Goal: Complete application form

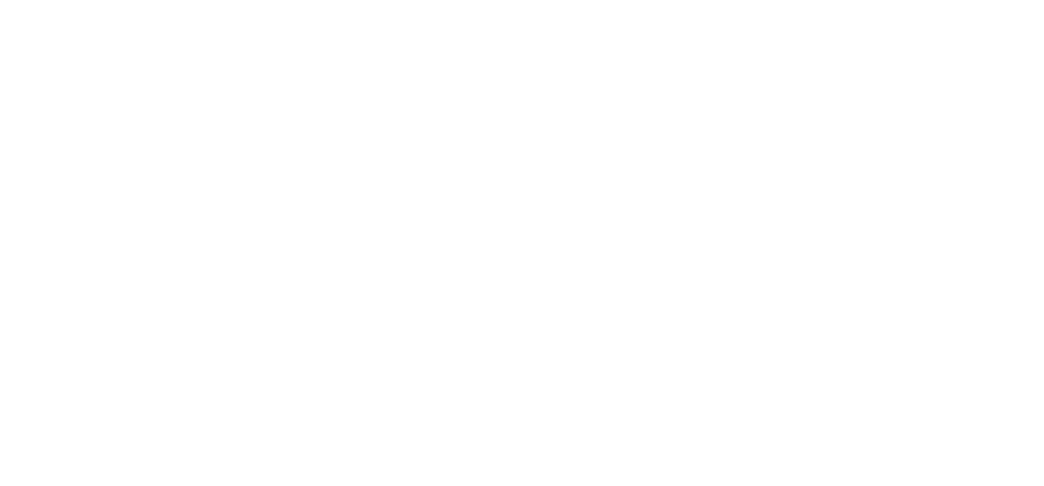
select select
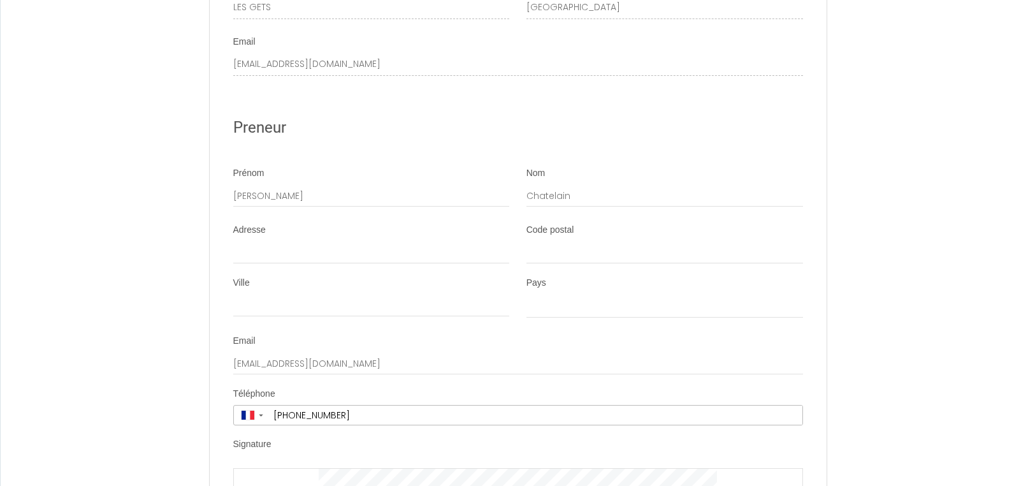
scroll to position [5373, 0]
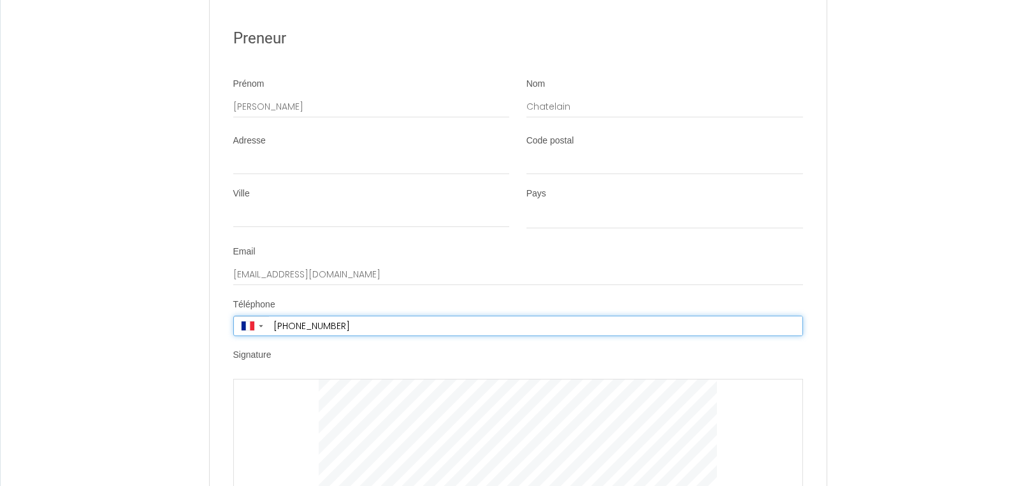
click at [354, 335] on input "+33 6 65 66 51 46" at bounding box center [535, 325] width 533 height 19
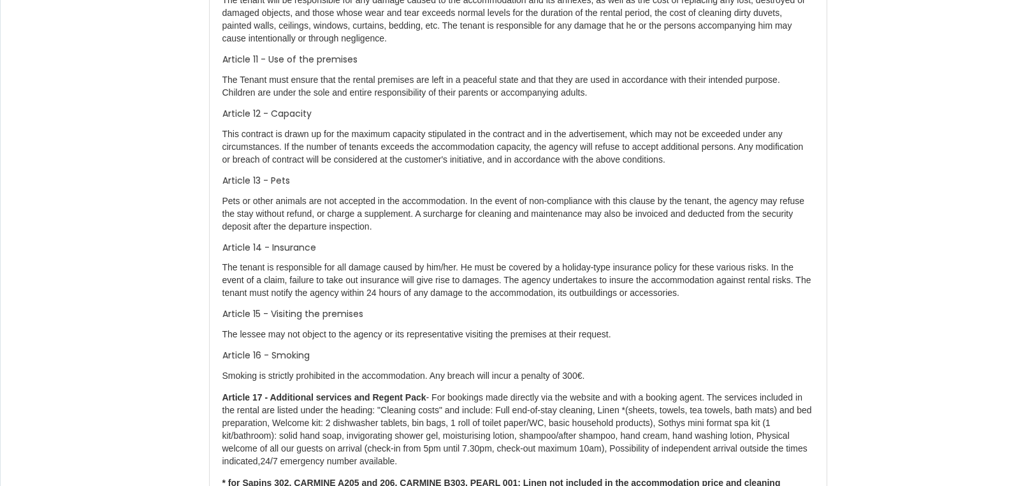
scroll to position [3397, 0]
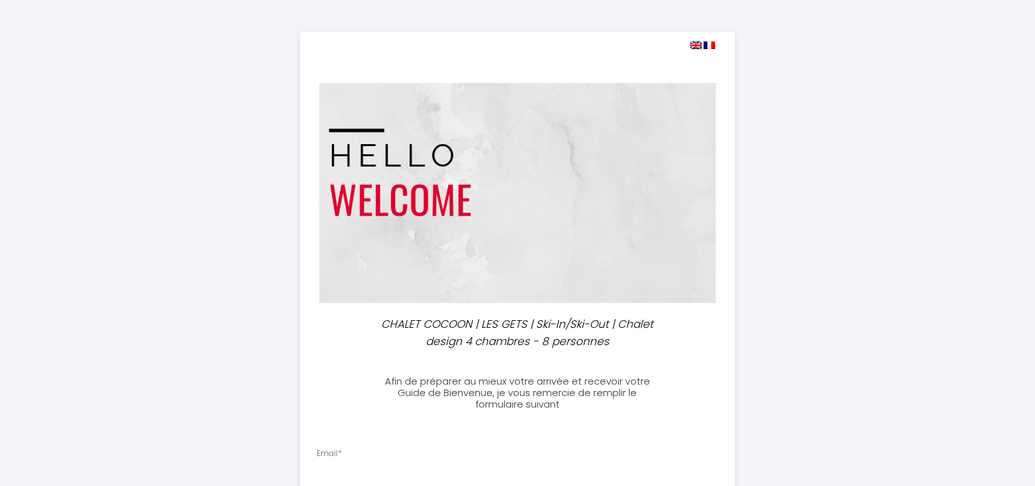
select select
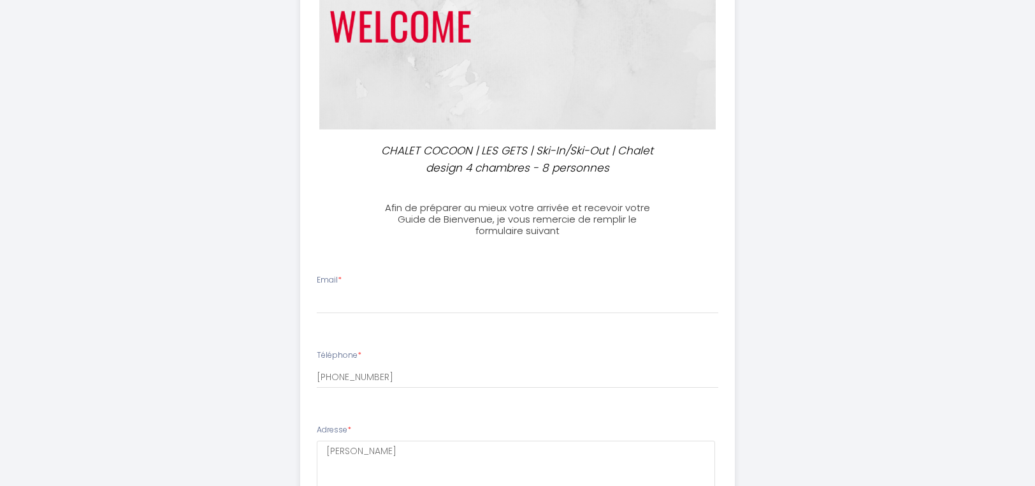
scroll to position [301, 0]
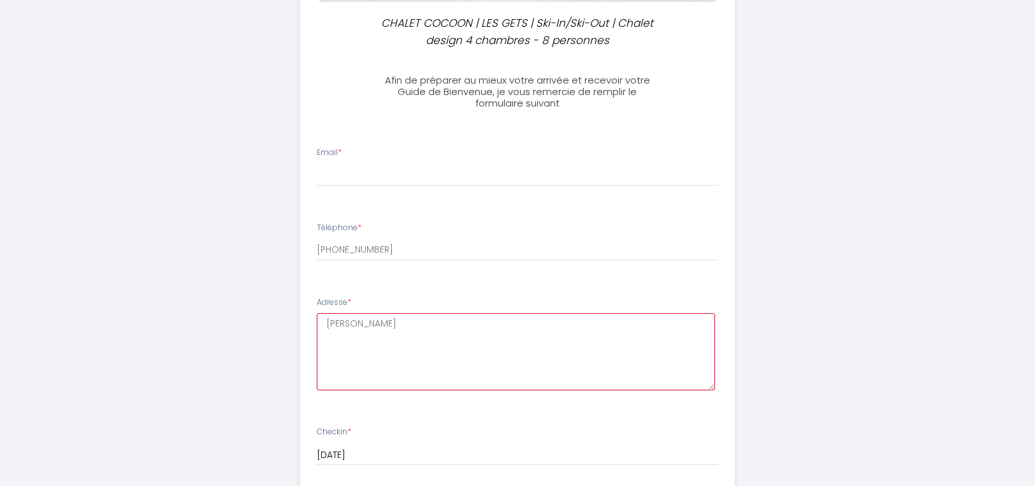
click at [378, 321] on textarea "[PERSON_NAME]" at bounding box center [516, 351] width 399 height 77
drag, startPoint x: 378, startPoint y: 322, endPoint x: 273, endPoint y: 324, distance: 105.2
click at [274, 324] on div "CHALET COCOON | LES GETS | Ski-In/Ski-Out | Chalet design 4 chambres - 8 person…" at bounding box center [517, 379] width 653 height 1361
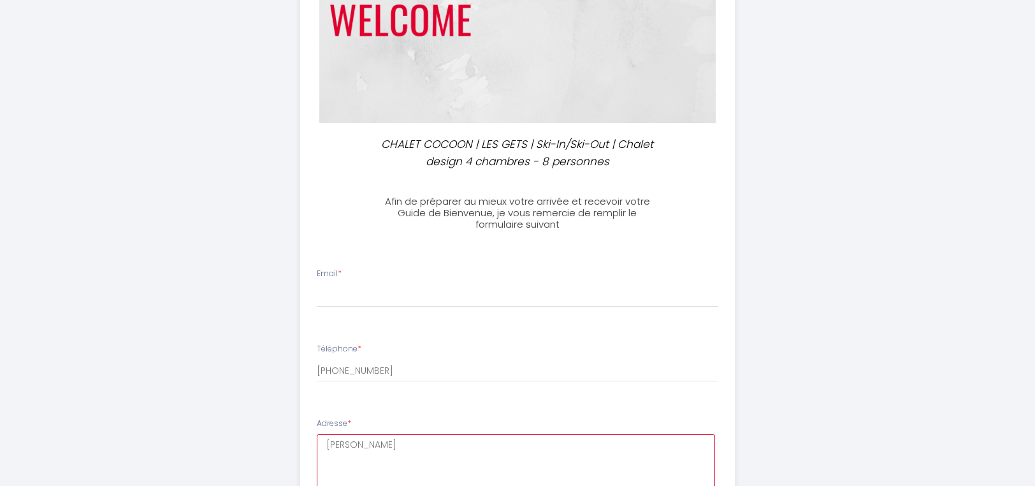
scroll to position [173, 0]
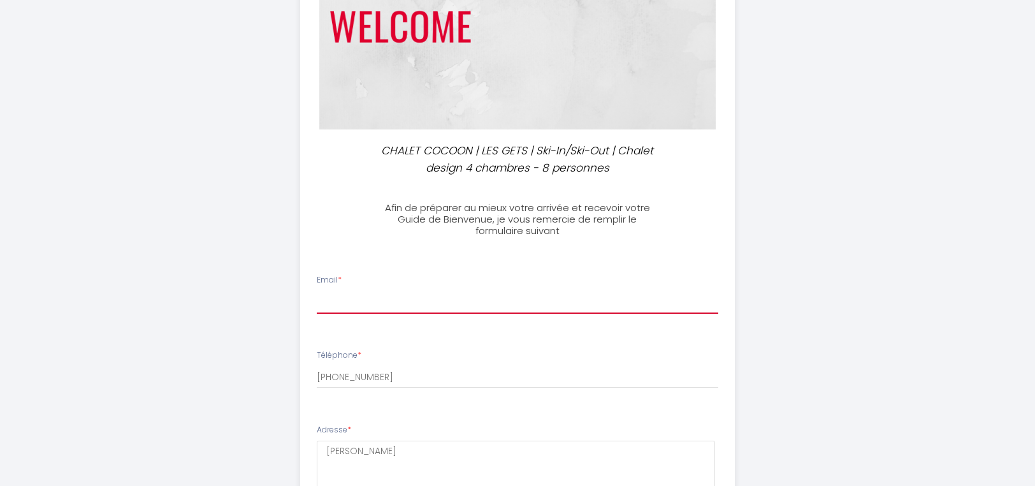
click at [373, 296] on input "Email *" at bounding box center [518, 302] width 402 height 23
type input "[EMAIL_ADDRESS][DOMAIN_NAME]"
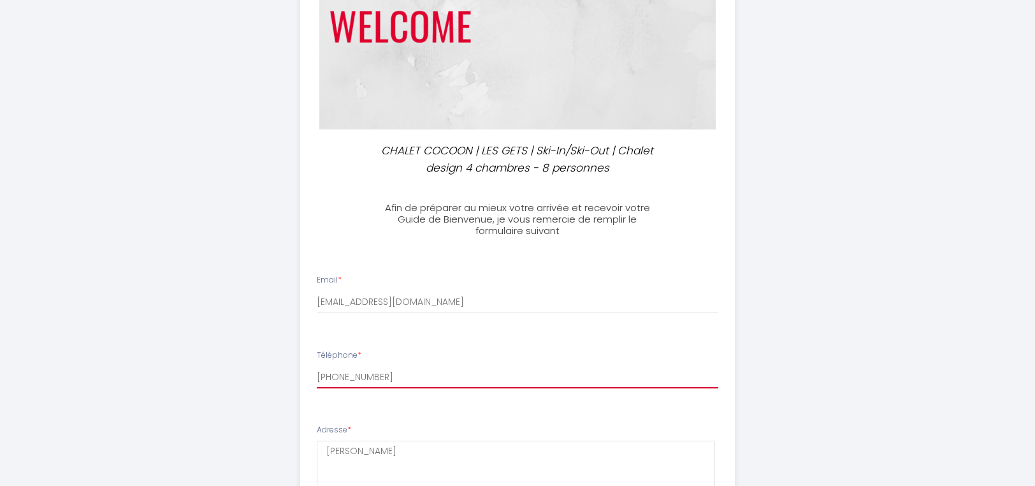
click at [408, 376] on input "[PHONE_NUMBER]" at bounding box center [518, 376] width 402 height 23
drag, startPoint x: 429, startPoint y: 379, endPoint x: 324, endPoint y: 370, distance: 104.9
click at [324, 370] on input "[PHONE_NUMBER]" at bounding box center [518, 376] width 402 height 23
click at [333, 376] on input "[PHONE_NUMBER]" at bounding box center [518, 376] width 402 height 23
click at [331, 374] on input "[PHONE_NUMBER]" at bounding box center [518, 376] width 402 height 23
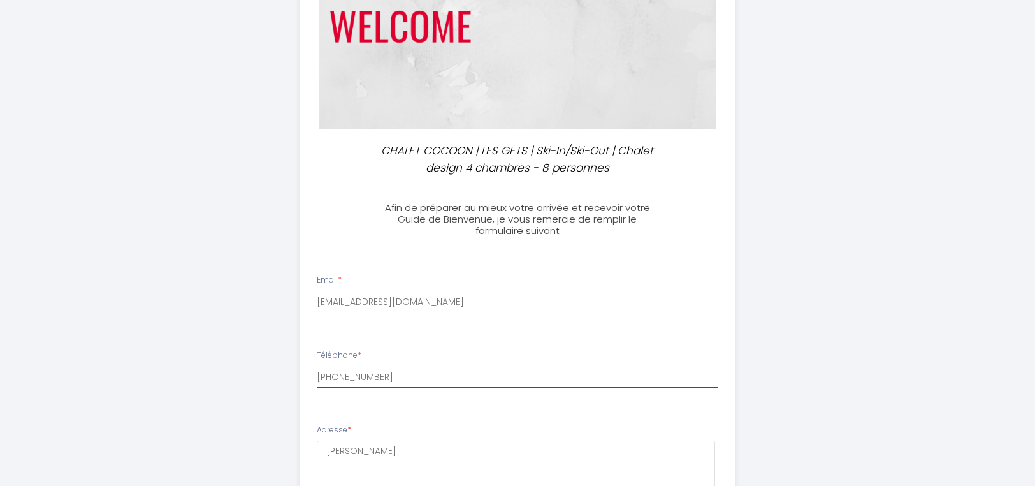
drag, startPoint x: 338, startPoint y: 374, endPoint x: 439, endPoint y: 373, distance: 101.3
click at [439, 373] on input "[PHONE_NUMBER]" at bounding box center [518, 376] width 402 height 23
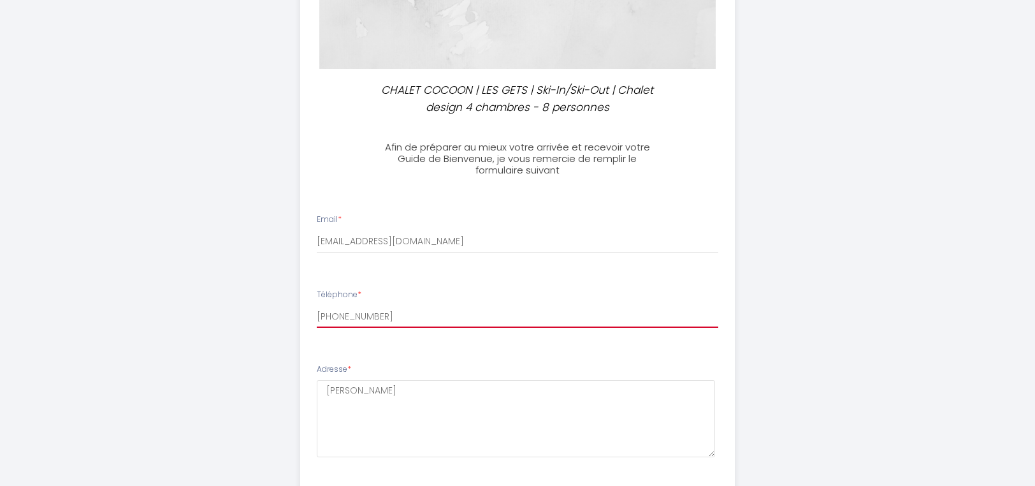
scroll to position [301, 0]
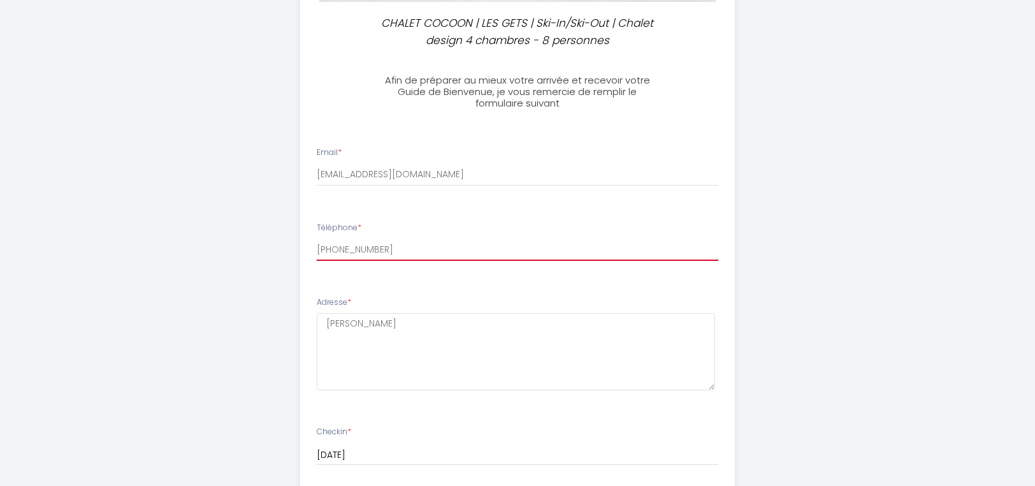
type input "+33688937531"
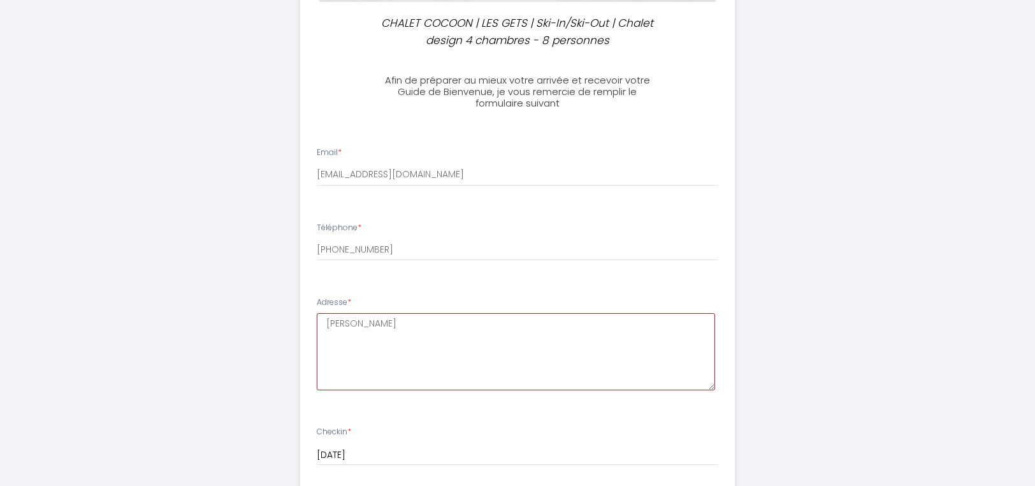
drag, startPoint x: 398, startPoint y: 330, endPoint x: 133, endPoint y: 291, distance: 268.0
click at [180, 300] on div "CHALET COCOON | LES GETS | Ski-In/Ski-Out | Chalet design 4 chambres - 8 person…" at bounding box center [517, 379] width 1035 height 1361
paste textarea "[STREET_ADDRESS][PERSON_NAME] [GEOGRAPHIC_DATA]"
click at [401, 379] on textarea "[STREET_ADDRESS][PERSON_NAME] [GEOGRAPHIC_DATA]" at bounding box center [516, 351] width 399 height 77
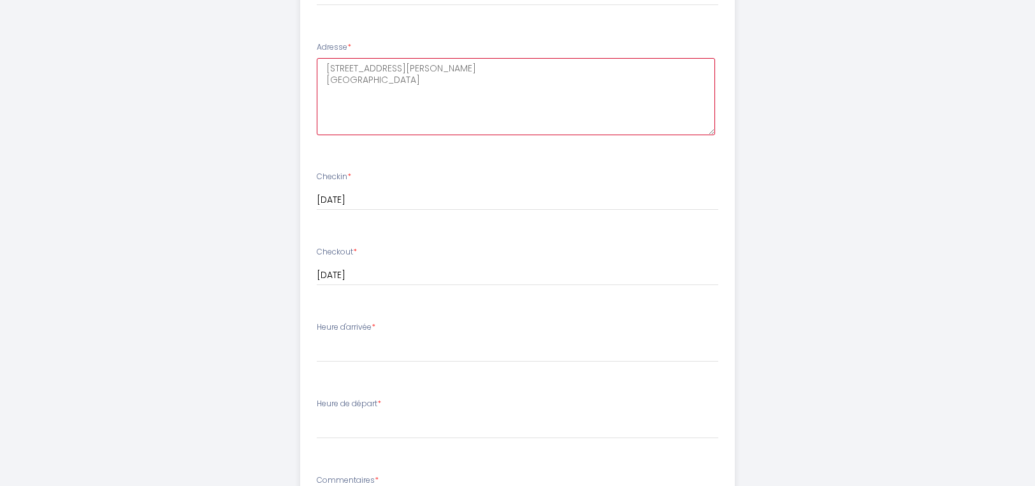
scroll to position [619, 0]
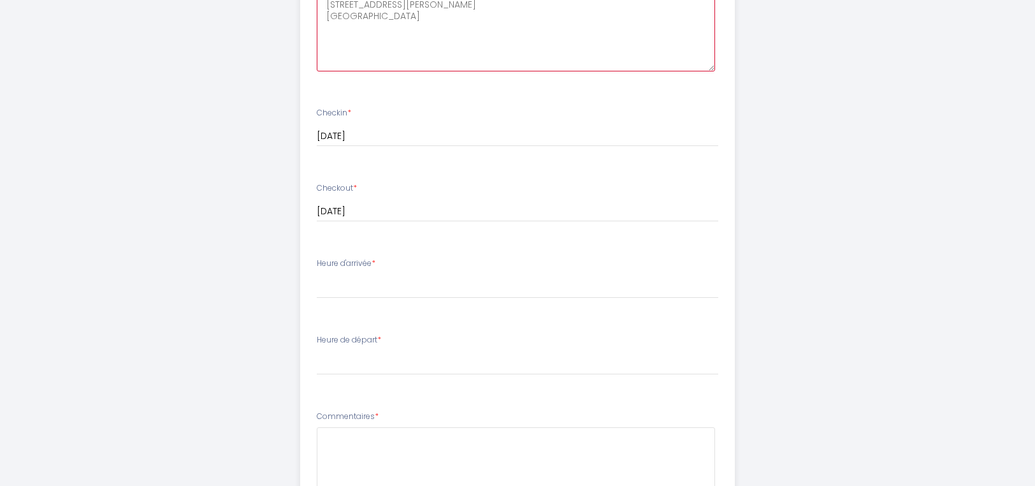
type textarea "[STREET_ADDRESS][PERSON_NAME] [GEOGRAPHIC_DATA]"
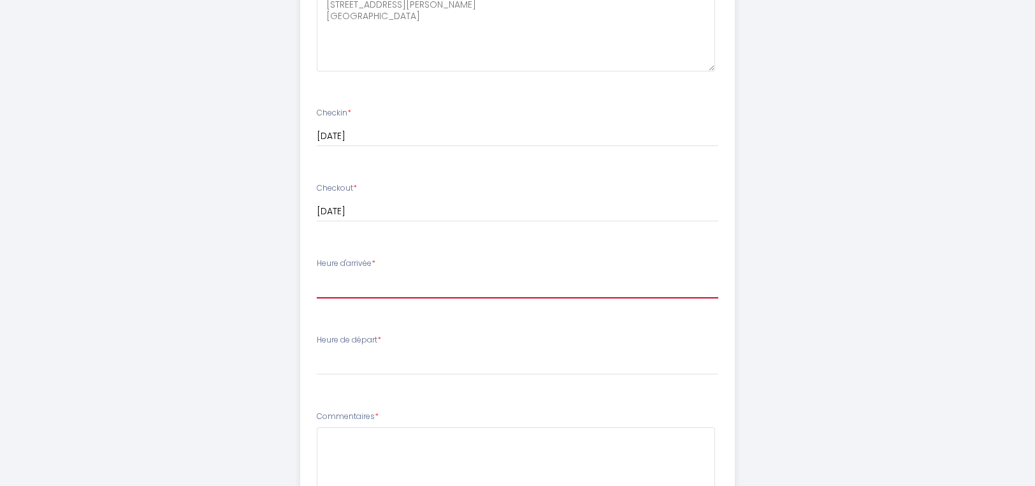
click at [363, 274] on select "17:00 17:30 18:00 18:30 19:00" at bounding box center [518, 286] width 402 height 24
select select "19:00"
click at [317, 274] on select "17:00 17:30 18:00 18:30 19:00" at bounding box center [518, 286] width 402 height 24
click at [201, 366] on div "CHALET COCOON | LES GETS | Ski-In/Ski-Out | Chalet design 4 chambres - 8 person…" at bounding box center [517, 61] width 653 height 1361
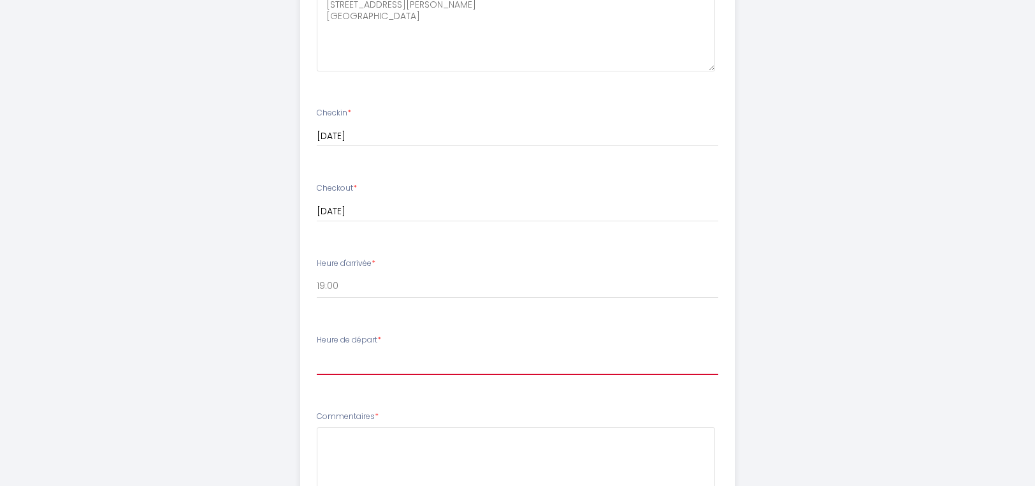
click at [369, 361] on select "00:00 00:30 01:00 01:30 02:00 02:30 03:00 03:30 04:00 04:30 05:00 05:30 06:00 0…" at bounding box center [518, 362] width 402 height 24
select select "10:00"
click at [317, 350] on select "00:00 00:30 01:00 01:30 02:00 02:30 03:00 03:30 04:00 04:30 05:00 05:30 06:00 0…" at bounding box center [518, 362] width 402 height 24
click at [115, 354] on div "CHALET COCOON | LES GETS | Ski-In/Ski-Out | Chalet design 4 chambres - 8 person…" at bounding box center [517, 61] width 1035 height 1361
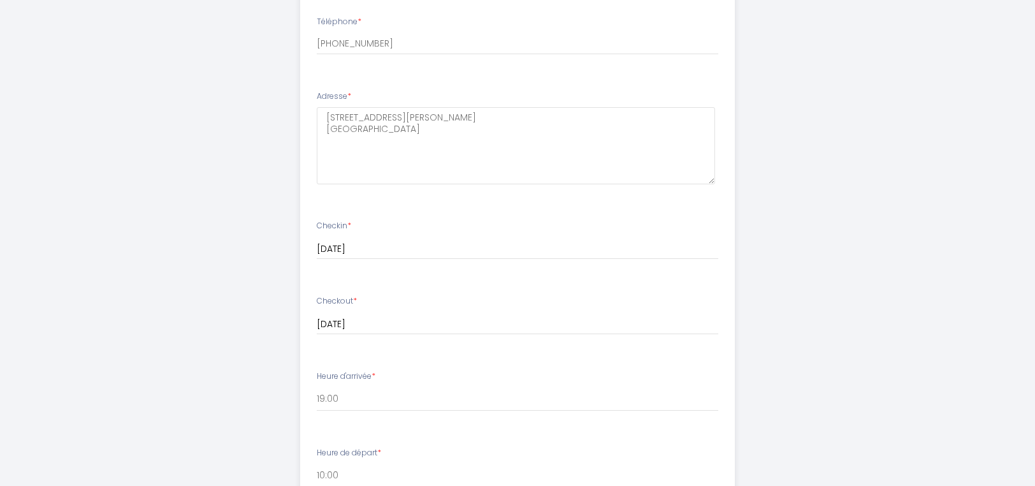
scroll to position [701, 0]
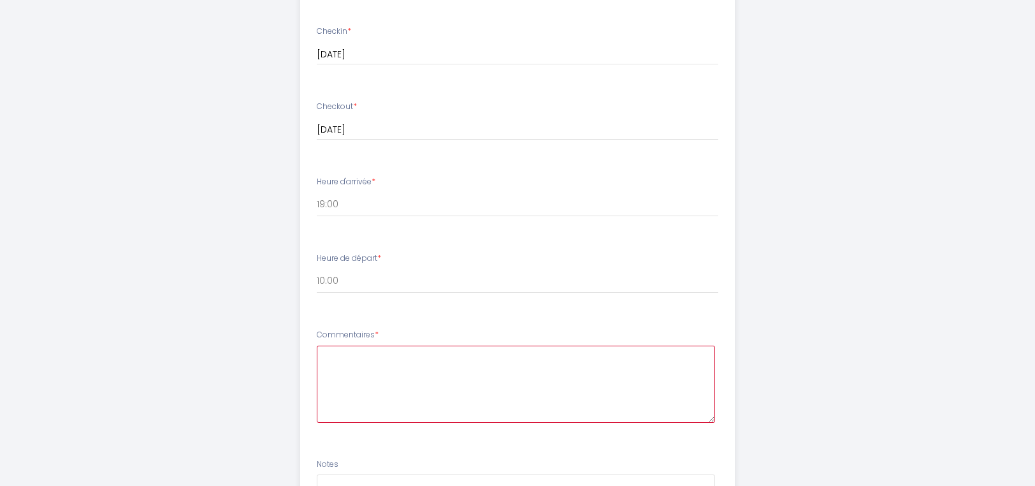
click at [392, 370] on textarea at bounding box center [516, 383] width 399 height 77
click at [360, 356] on textarea "Merci inifiniment." at bounding box center [516, 383] width 399 height 77
type textarea "Merci infiniment."
drag, startPoint x: 219, startPoint y: 404, endPoint x: 261, endPoint y: 404, distance: 42.7
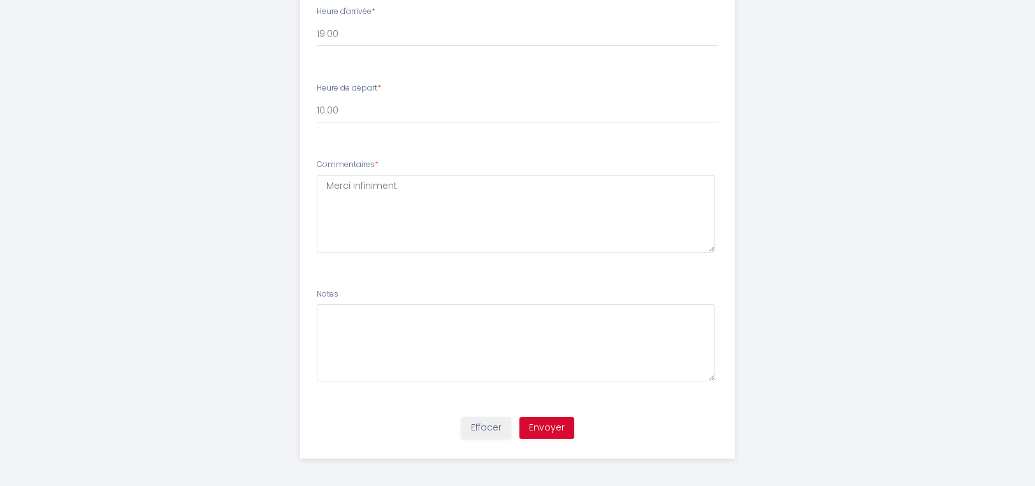
scroll to position [874, 0]
click at [554, 425] on button "Envoyer" at bounding box center [546, 425] width 55 height 22
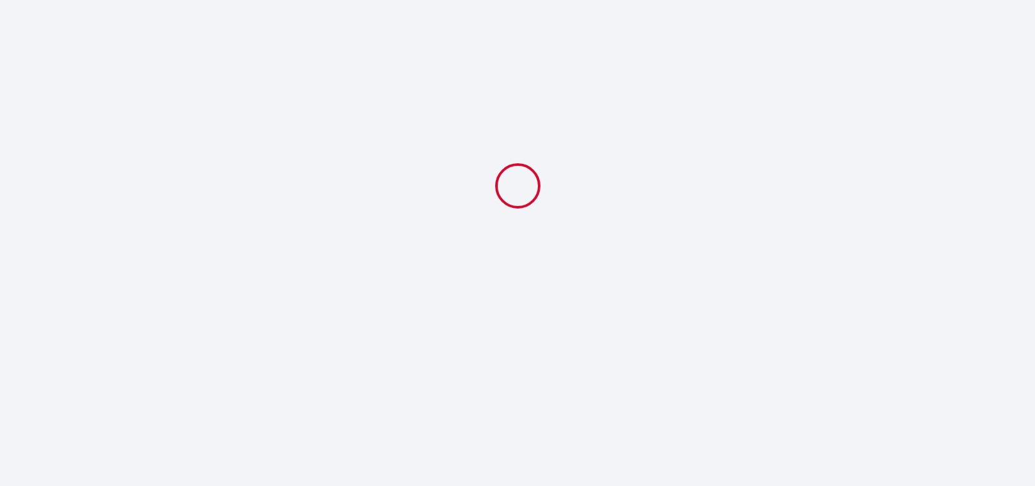
scroll to position [0, 0]
select select "19:00"
select select "10:00"
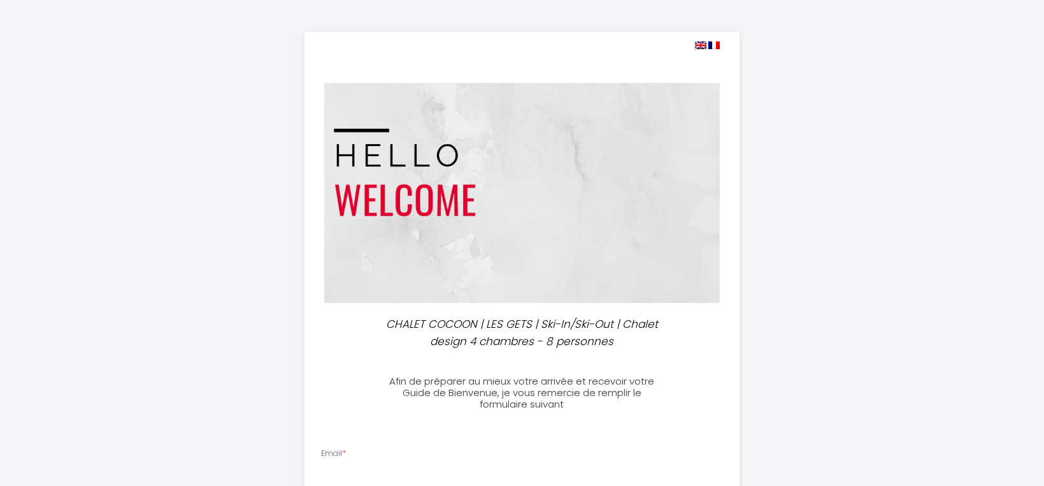
select select
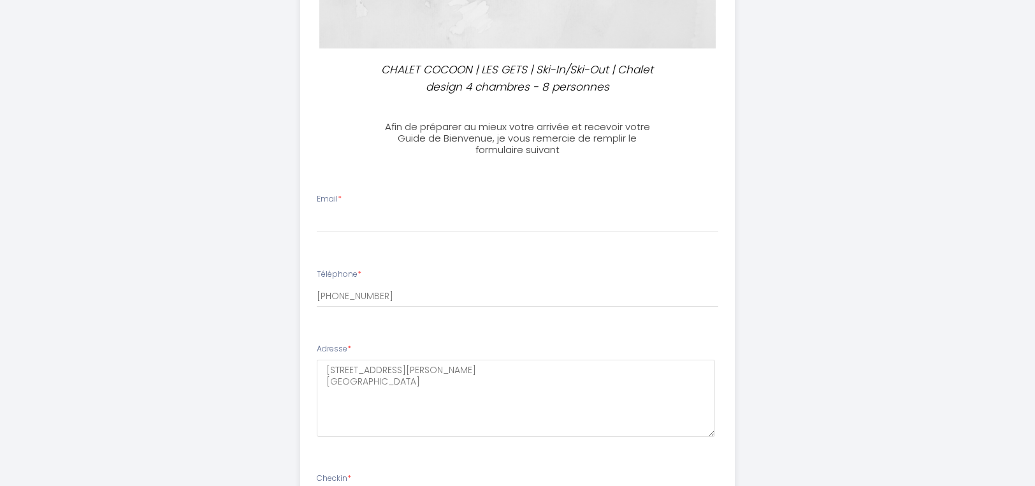
scroll to position [255, 0]
click at [395, 224] on input "Email *" at bounding box center [518, 220] width 402 height 23
click at [254, 387] on div "CHALET COCOON | LES GETS | Ski-In/Ski-Out | Chalet design 4 chambres - 8 person…" at bounding box center [517, 425] width 653 height 1361
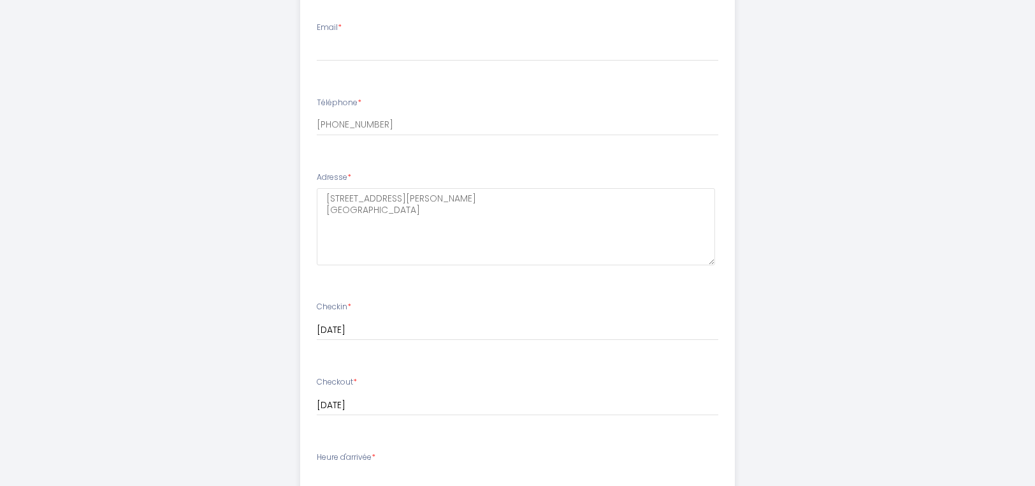
scroll to position [701, 0]
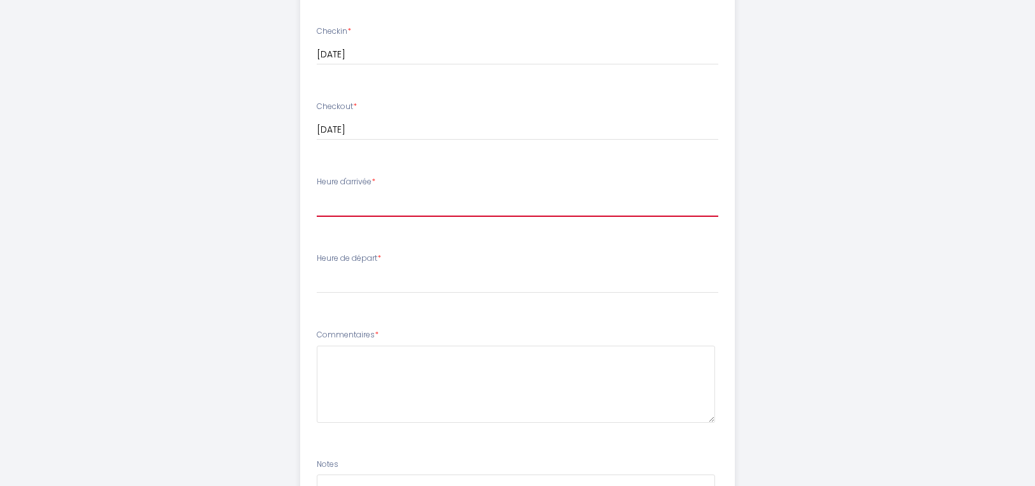
click at [365, 207] on select "17:00 17:30 18:00 18:30 19:00" at bounding box center [518, 204] width 402 height 24
select select "19:00"
click at [317, 192] on select "17:00 17:30 18:00 18:30 19:00" at bounding box center [518, 204] width 402 height 24
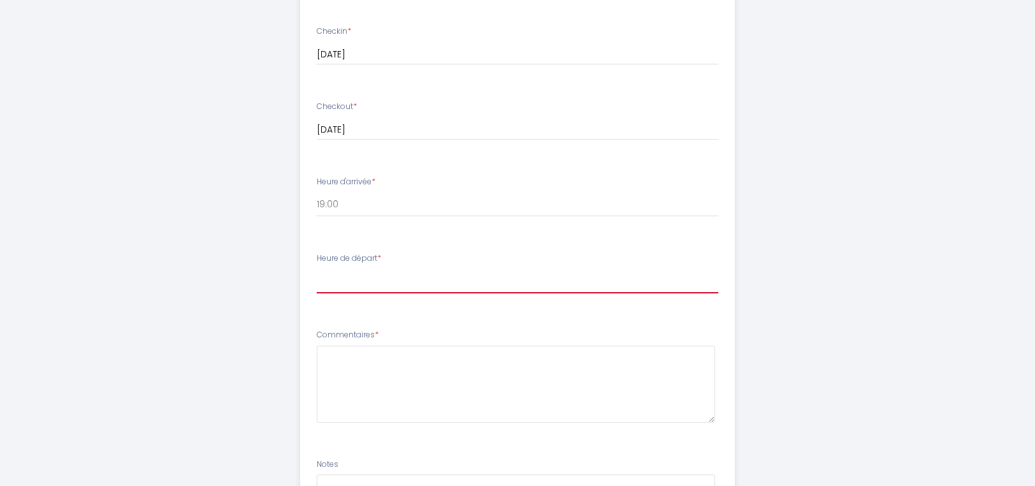
click at [351, 280] on select "00:00 00:30 01:00 01:30 02:00 02:30 03:00 03:30 04:00 04:30 05:00 05:30 06:00 0…" at bounding box center [518, 281] width 402 height 24
select select "10:00"
click at [317, 269] on select "00:00 00:30 01:00 01:30 02:00 02:30 03:00 03:30 04:00 04:30 05:00 05:30 06:00 0…" at bounding box center [518, 281] width 402 height 24
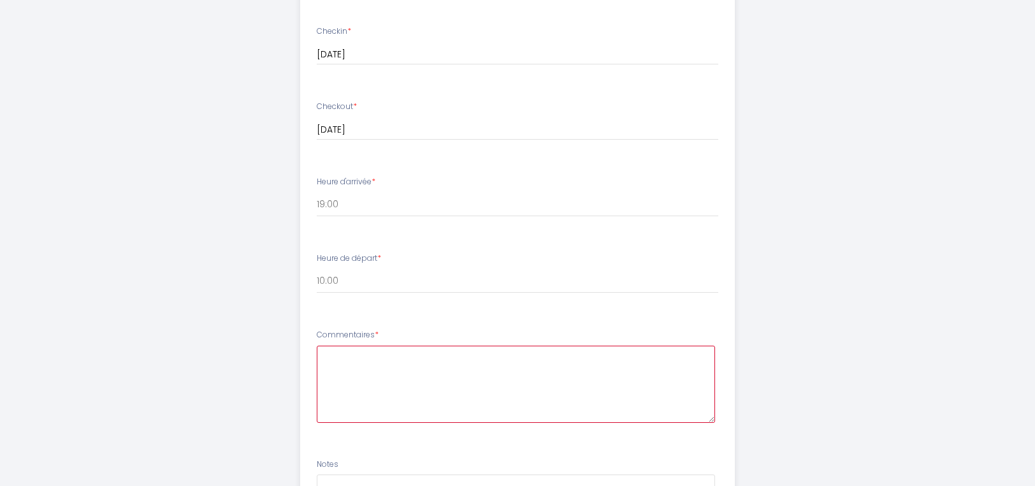
click at [330, 366] on textarea at bounding box center [516, 383] width 399 height 77
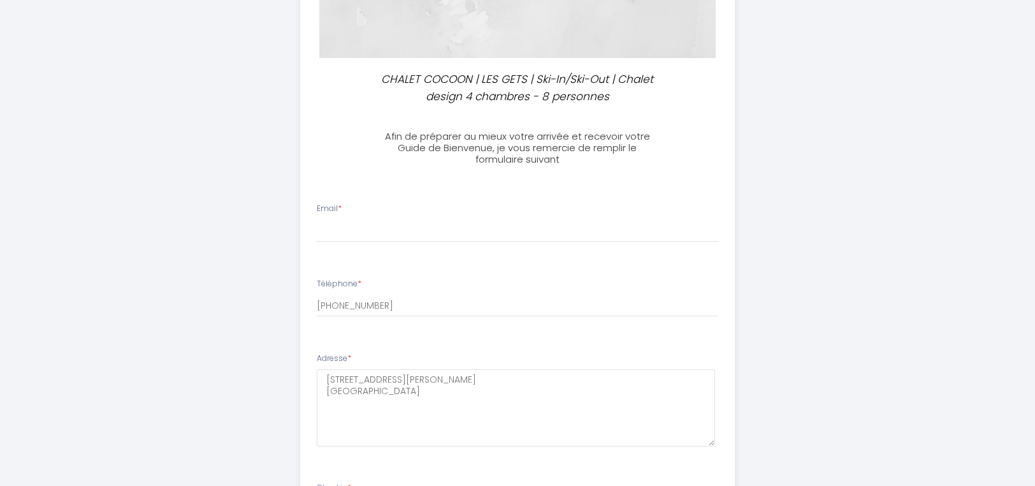
scroll to position [237, 0]
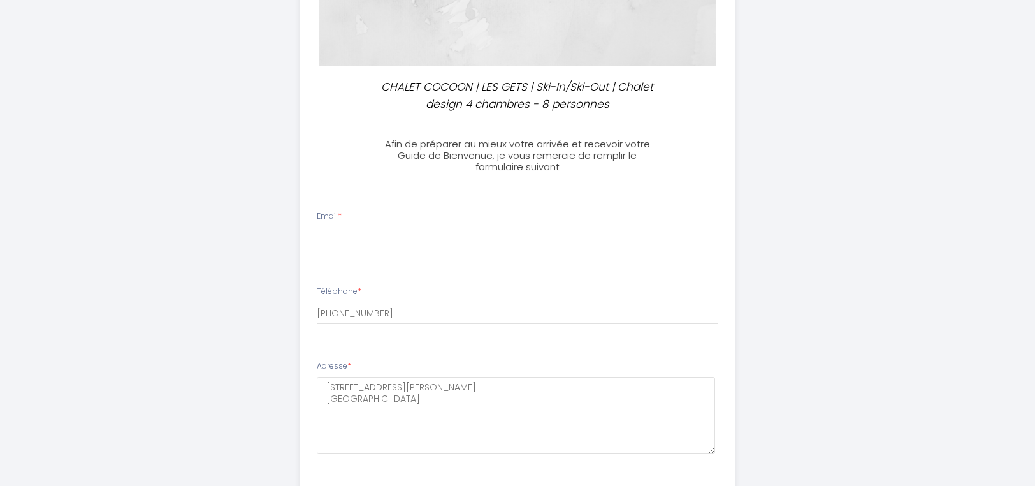
type textarea "Merci inifiniment"
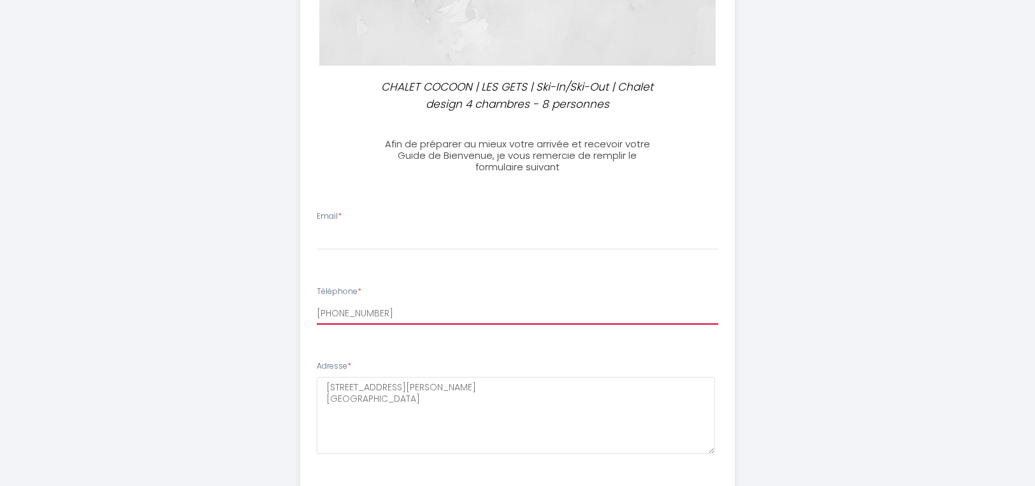
drag, startPoint x: 403, startPoint y: 317, endPoint x: 247, endPoint y: 315, distance: 155.5
click at [252, 315] on div "CHALET COCOON | [GEOGRAPHIC_DATA] | Ski-In/Ski-Out | Chalet design 4 chambres -…" at bounding box center [517, 443] width 653 height 1361
paste input "6 88 93 75 31"
click at [382, 313] on input "[PHONE_NUMBER]" at bounding box center [518, 312] width 402 height 23
type input "+33688937531"
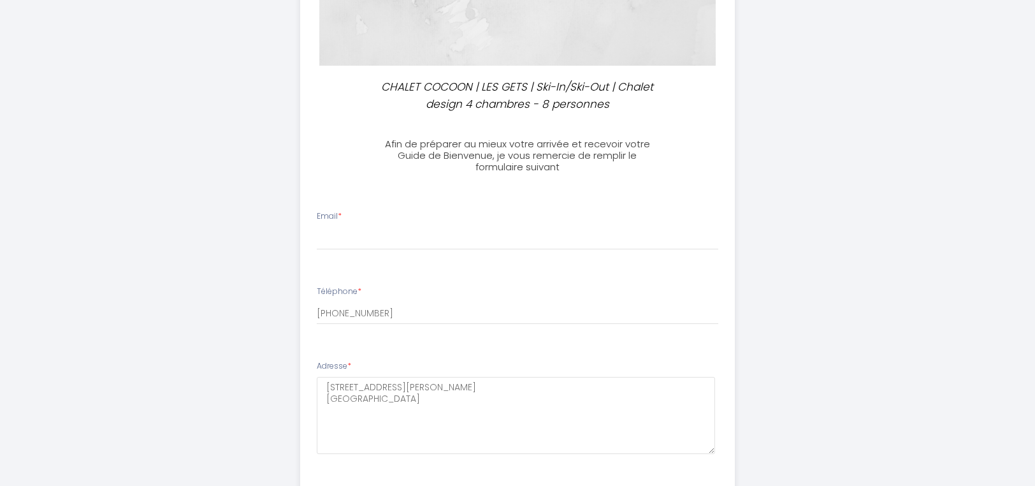
click at [352, 219] on div "Email *" at bounding box center [517, 230] width 419 height 40
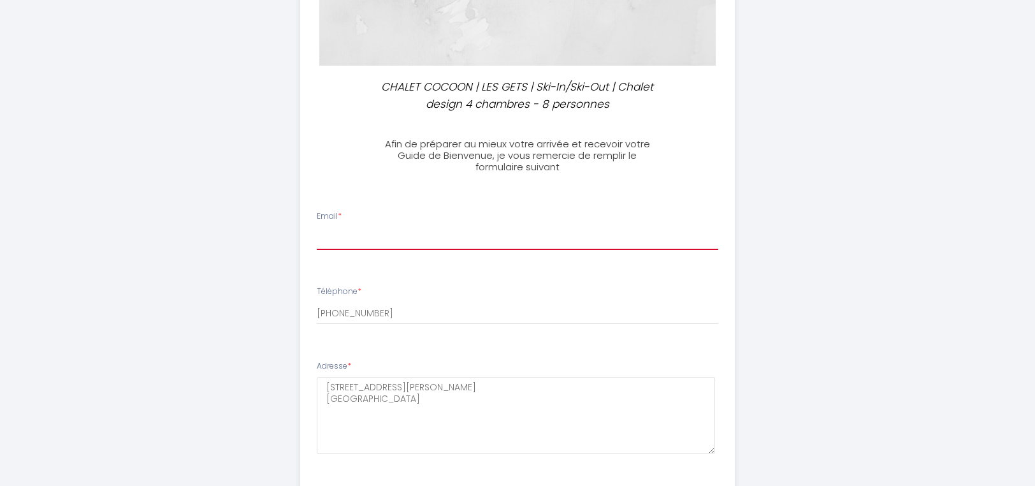
click at [347, 247] on input "Email *" at bounding box center [518, 238] width 402 height 23
paste input "[EMAIL_ADDRESS][DOMAIN_NAME]"
type input "[EMAIL_ADDRESS][DOMAIN_NAME]"
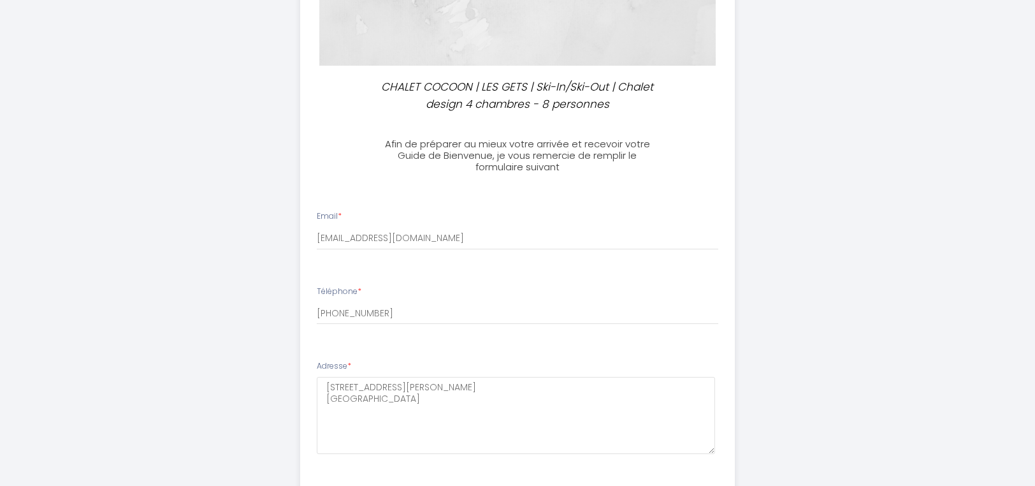
click at [229, 285] on div "CHALET COCOON | LES GETS | Ski-In/Ski-Out | Chalet design 4 chambres - 8 person…" at bounding box center [517, 443] width 653 height 1361
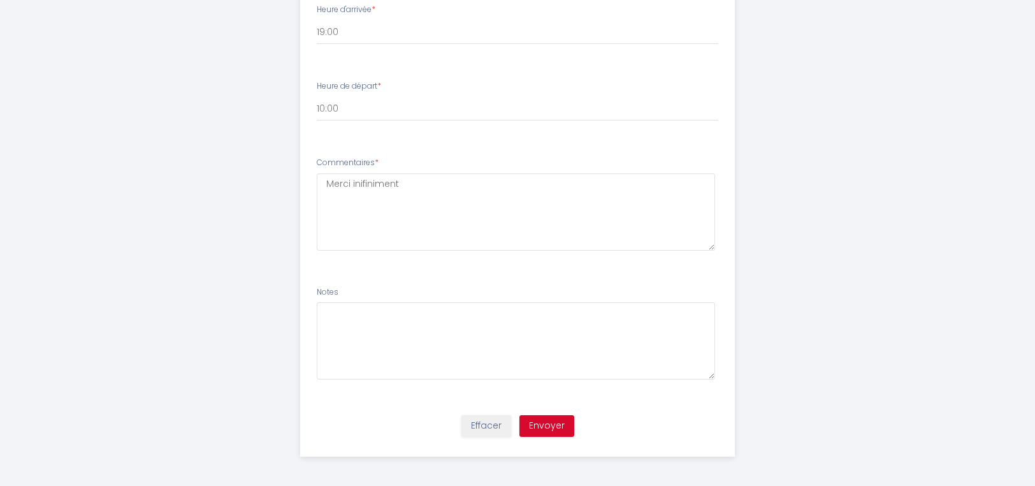
scroll to position [874, 0]
click at [545, 415] on button "Envoyer" at bounding box center [546, 425] width 55 height 22
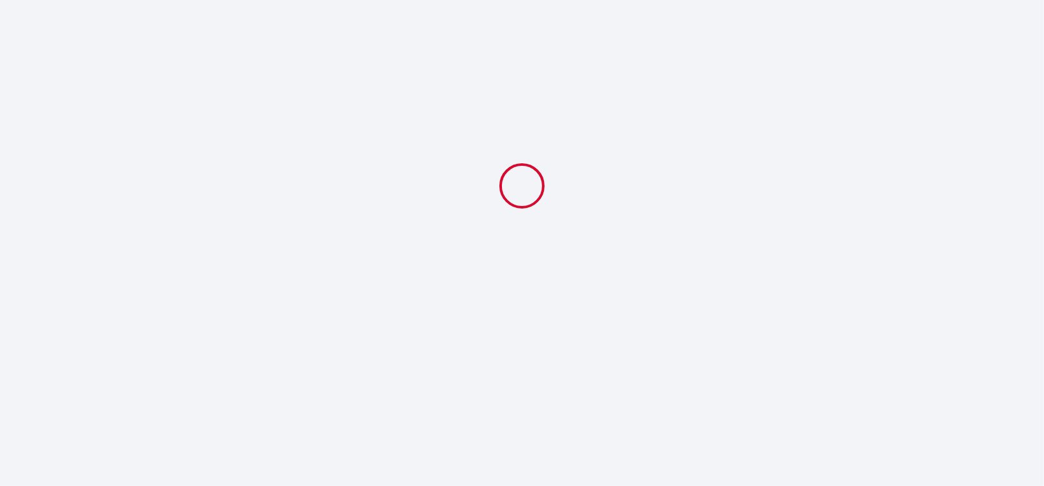
select select "19:00"
select select "10:00"
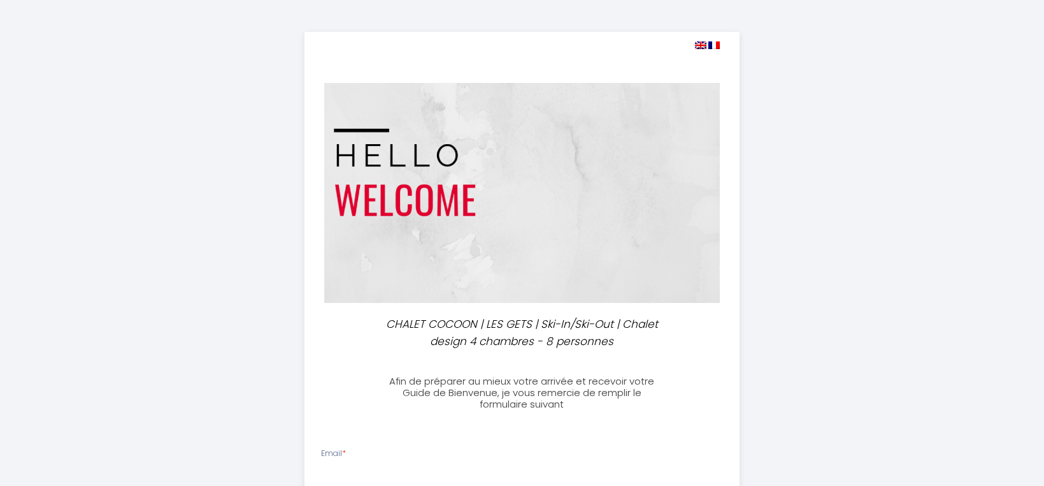
select select
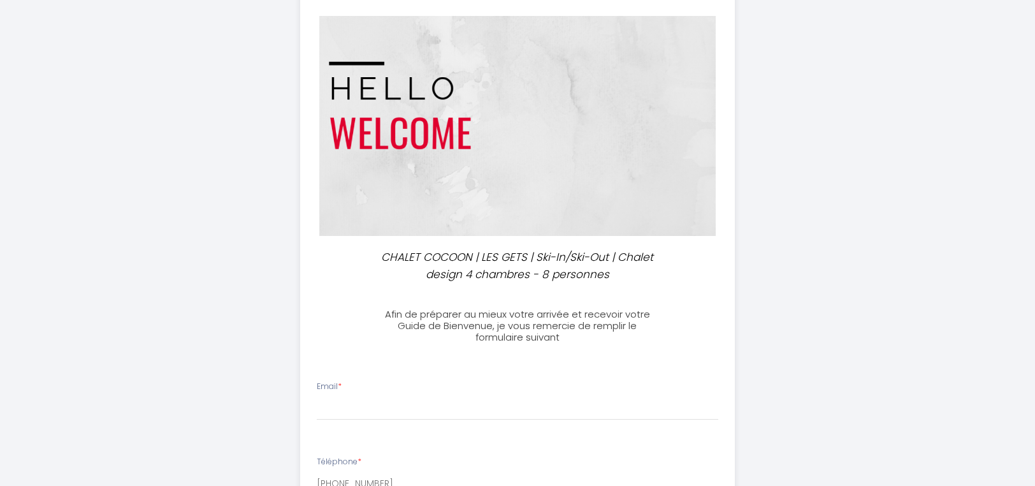
scroll to position [255, 0]
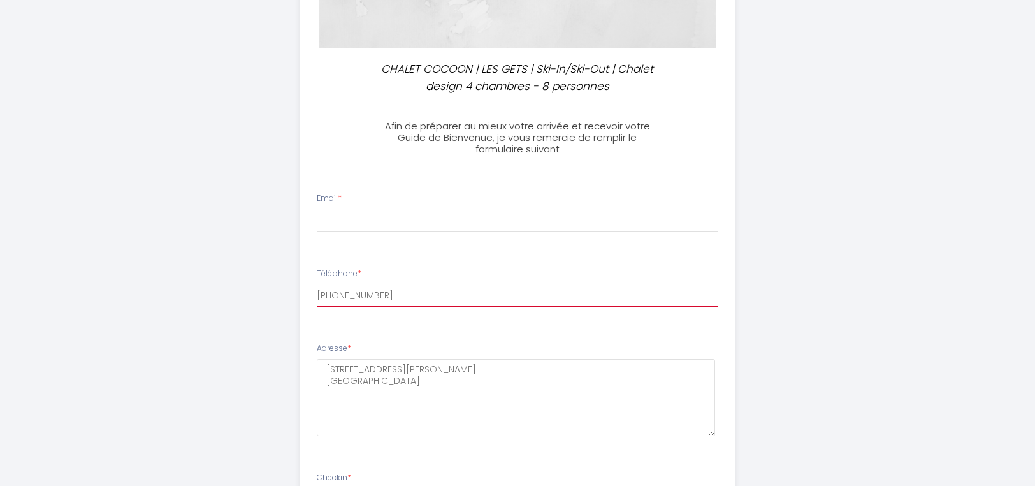
drag, startPoint x: 394, startPoint y: 290, endPoint x: 204, endPoint y: 274, distance: 191.2
click at [219, 280] on div "CHALET COCOON | [GEOGRAPHIC_DATA] | Ski-In/Ski-Out | Chalet design 4 chambres -…" at bounding box center [517, 425] width 653 height 1361
paste input "6 88 93 75 31"
type input "[PHONE_NUMBER]"
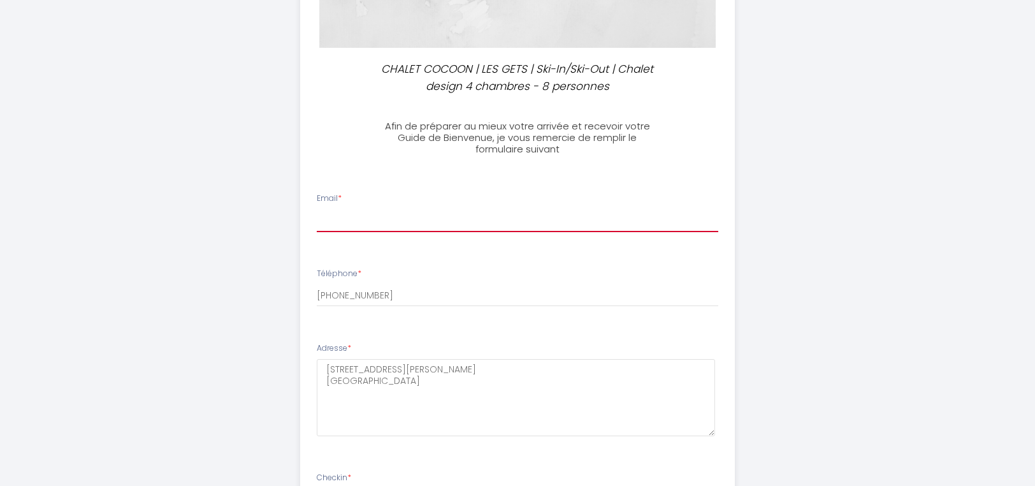
click at [371, 212] on input "Email *" at bounding box center [518, 220] width 402 height 23
paste input "[EMAIL_ADDRESS][DOMAIN_NAME]"
type input "[EMAIL_ADDRESS][DOMAIN_NAME]"
click at [252, 336] on div "CHALET COCOON | [GEOGRAPHIC_DATA] | Ski-In/Ski-Out | Chalet design 4 chambres -…" at bounding box center [517, 425] width 653 height 1361
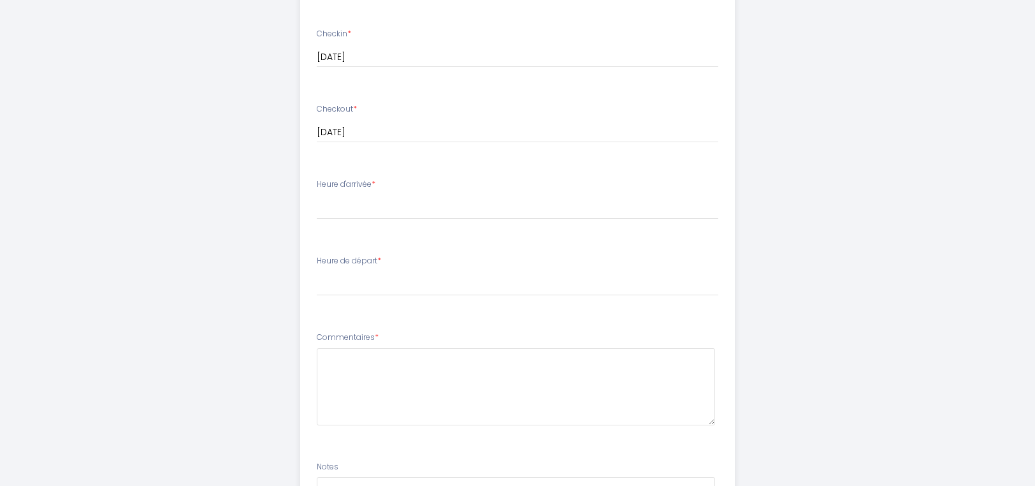
scroll to position [701, 0]
click at [379, 185] on div "Heure d'arrivée * 17:00 17:30 18:00 18:30 19:00" at bounding box center [518, 196] width 402 height 41
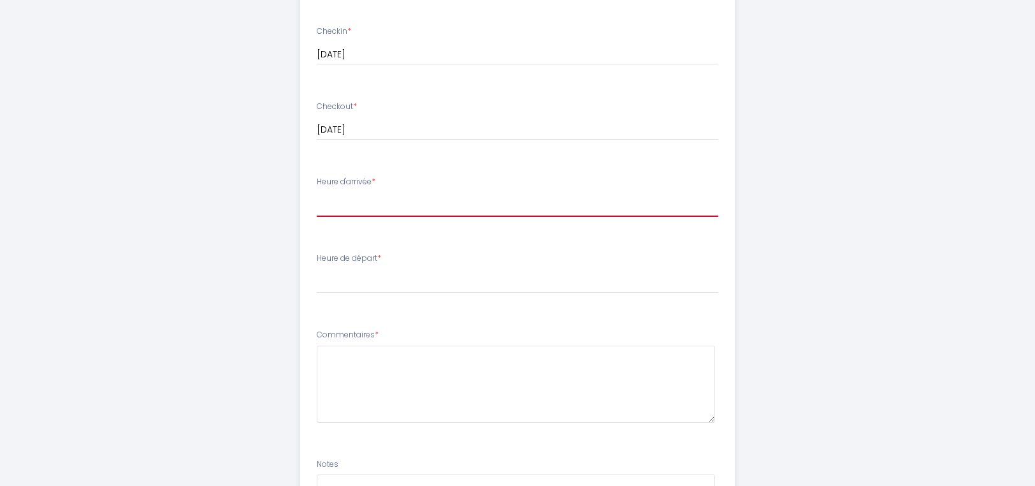
click at [375, 203] on select "17:00 17:30 18:00 18:30 19:00" at bounding box center [518, 204] width 402 height 24
select select "19:00"
click at [317, 192] on select "17:00 17:30 18:00 18:30 19:00" at bounding box center [518, 204] width 402 height 24
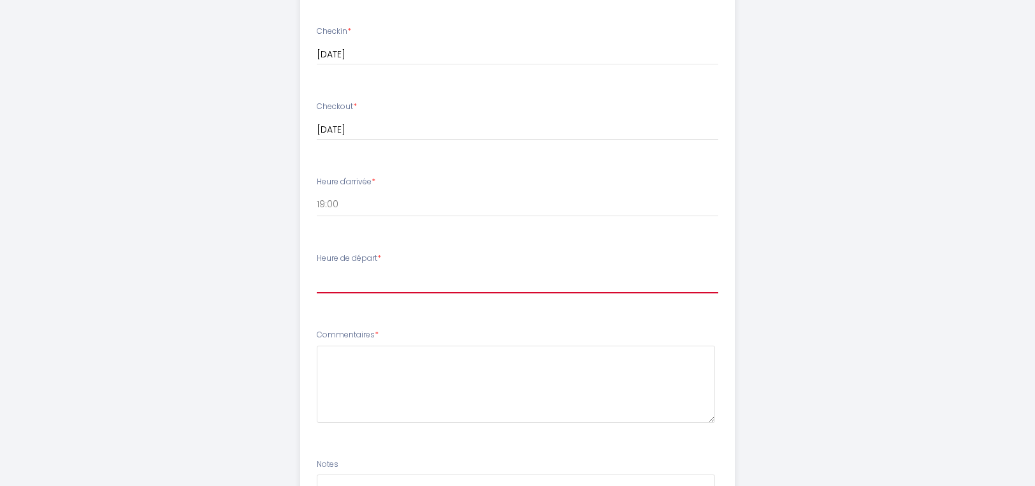
click at [349, 270] on select "00:00 00:30 01:00 01:30 02:00 02:30 03:00 03:30 04:00 04:30 05:00 05:30 06:00 0…" at bounding box center [518, 281] width 402 height 24
select select "10:00"
click at [317, 269] on select "00:00 00:30 01:00 01:30 02:00 02:30 03:00 03:30 04:00 04:30 05:00 05:30 06:00 0…" at bounding box center [518, 281] width 402 height 24
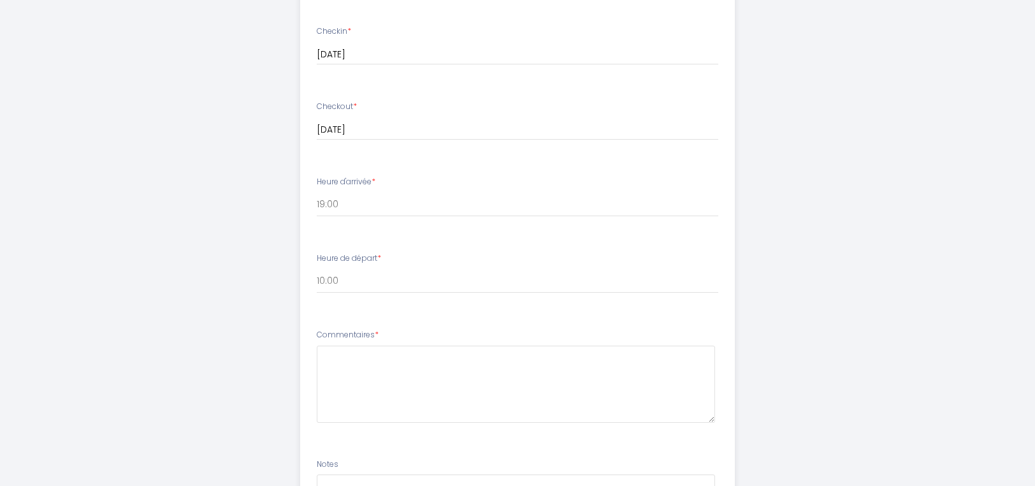
click at [362, 378] on textarea at bounding box center [516, 383] width 399 height 77
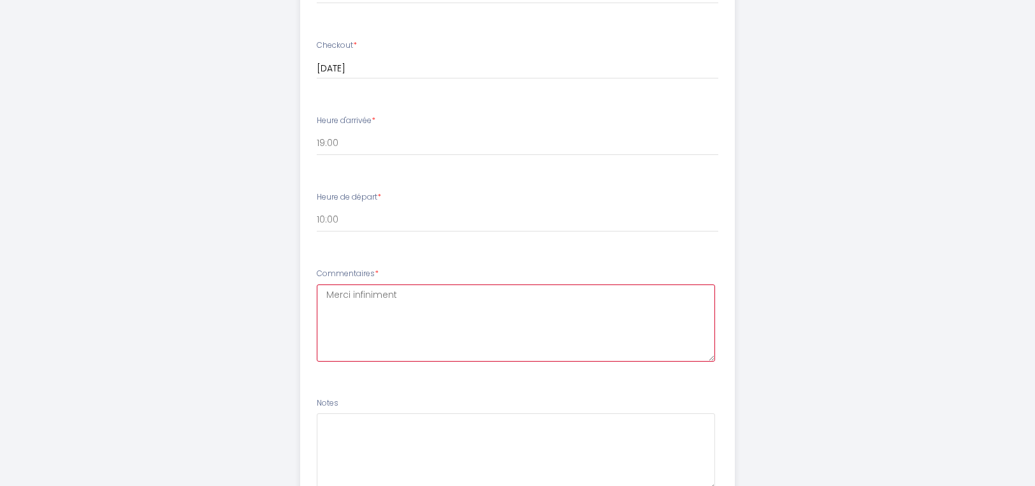
scroll to position [874, 0]
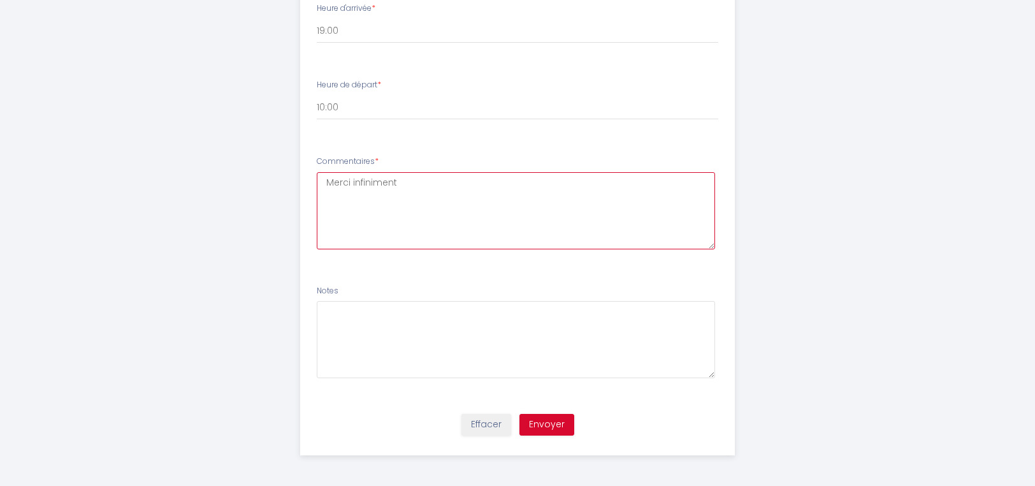
type textarea "Merci infiniment"
click at [556, 420] on button "Envoyer" at bounding box center [546, 425] width 55 height 22
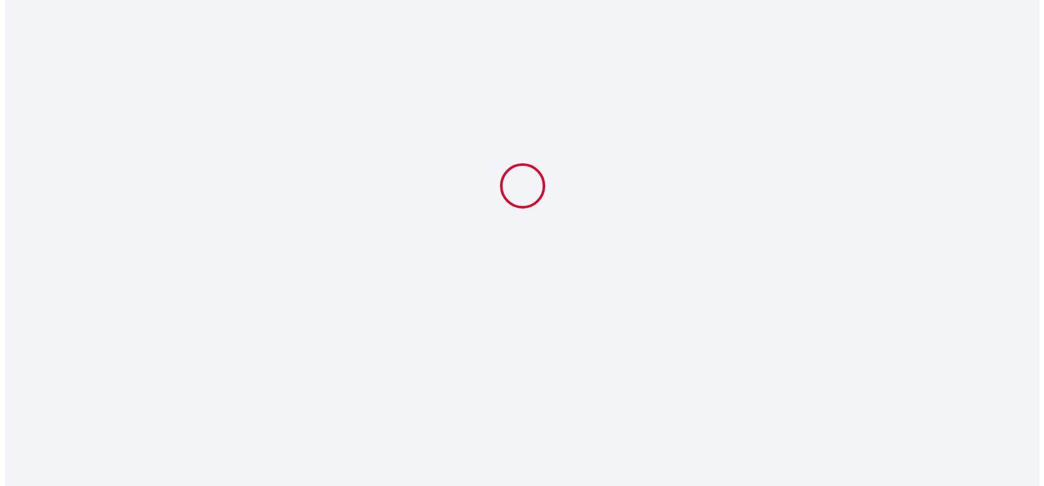
scroll to position [0, 0]
select select "19:00"
select select "10:00"
